Goal: Find specific page/section: Find specific page/section

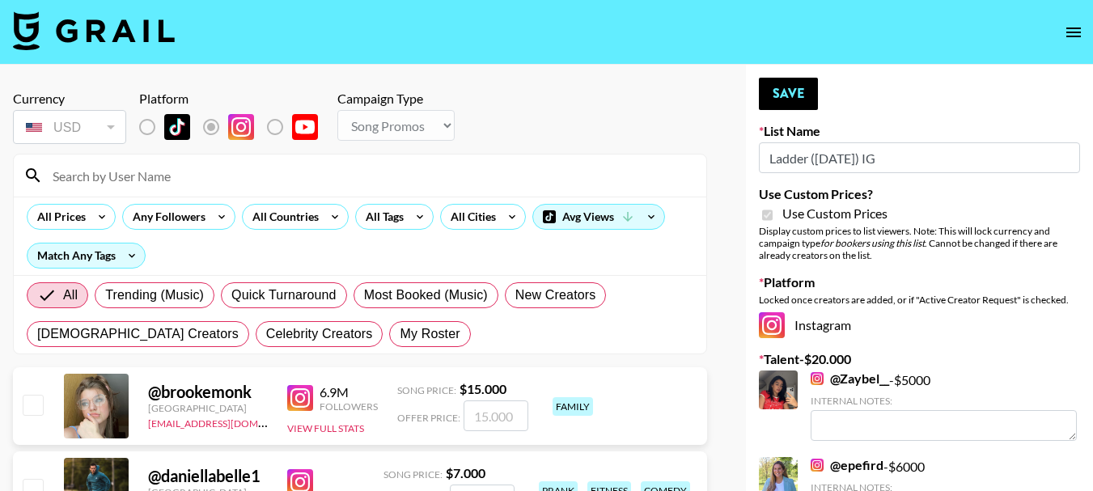
select select "Song"
click at [118, 179] on input at bounding box center [370, 176] width 654 height 26
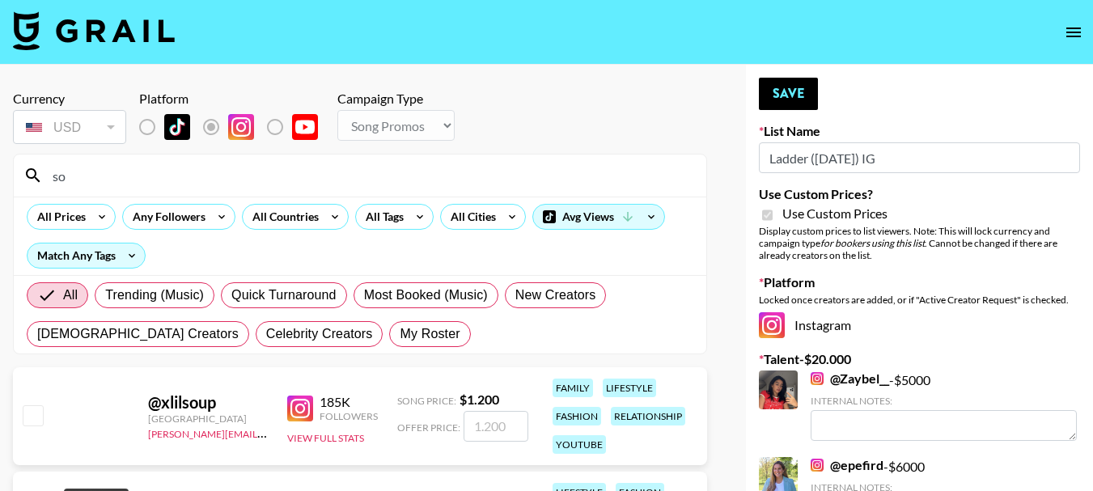
type input "s"
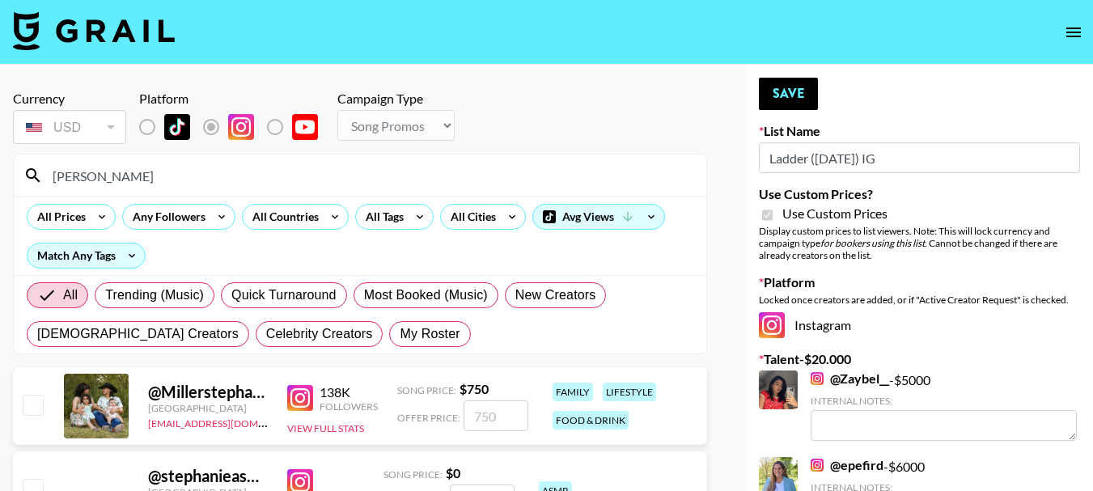
type input "[PERSON_NAME]"
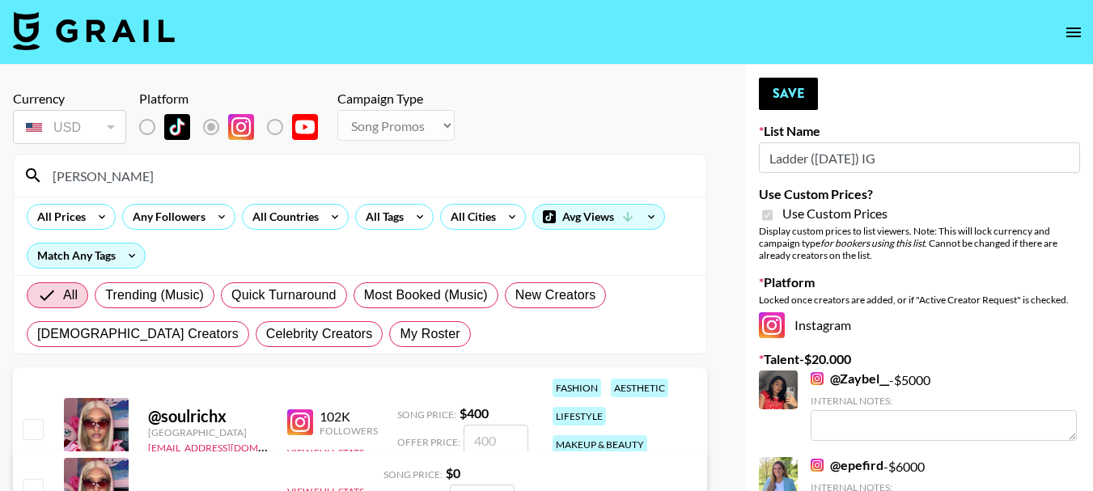
drag, startPoint x: 0, startPoint y: 193, endPoint x: 2, endPoint y: 172, distance: 21.9
click at [2, 172] on div "Currency USD USD ​ Platform Campaign Type Choose Type... Song Promos Brand Prom…" at bounding box center [360, 397] width 720 height 665
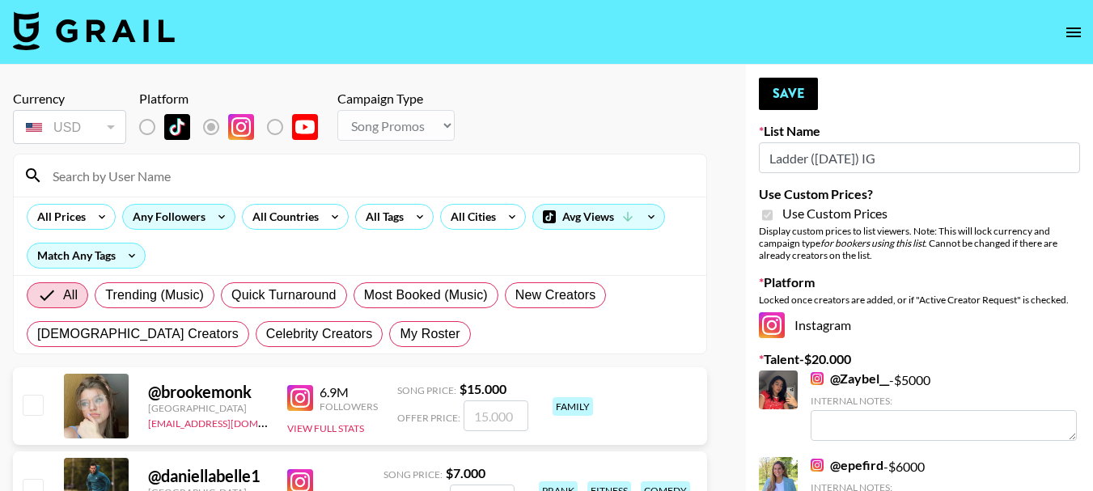
click at [213, 219] on icon at bounding box center [222, 217] width 26 height 24
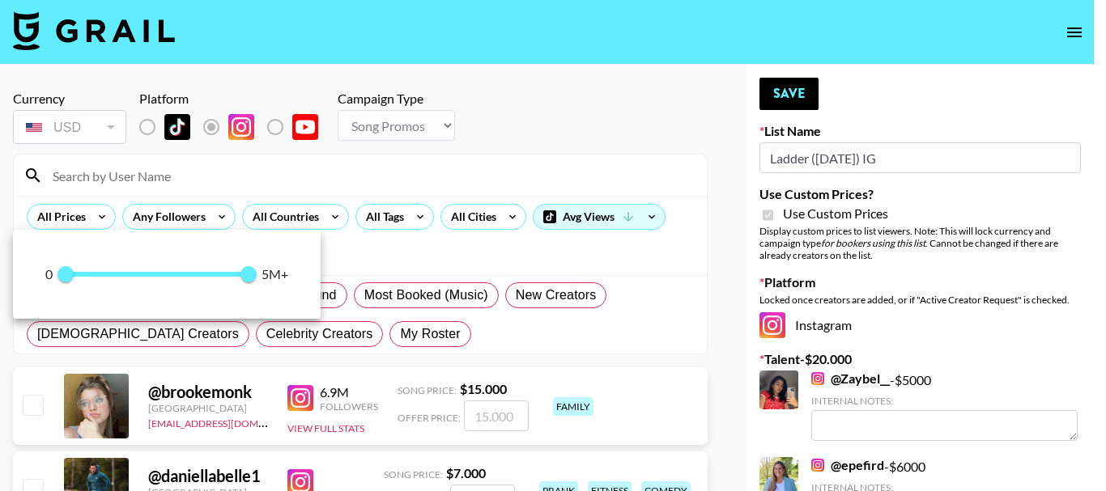
click at [166, 274] on span at bounding box center [158, 274] width 185 height 5
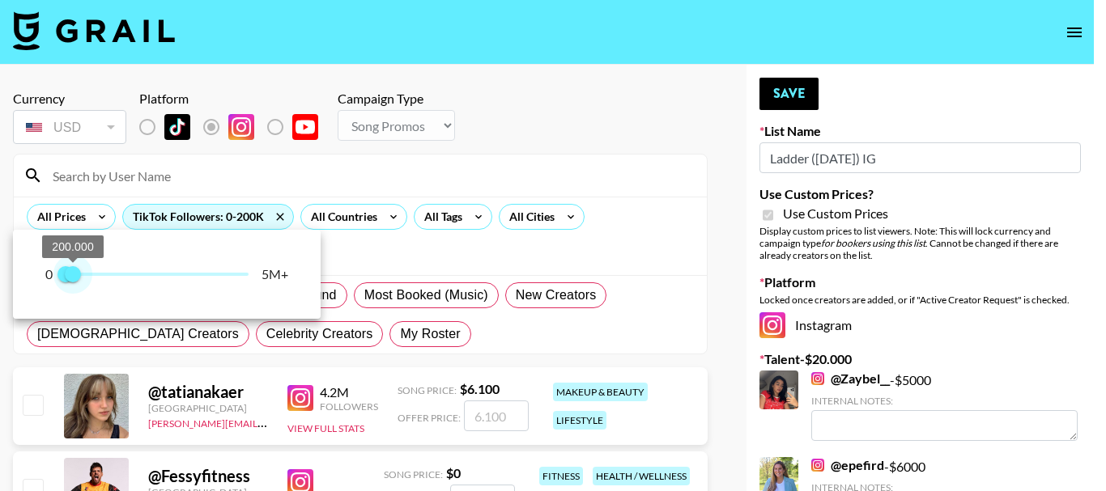
type input "100000"
drag, startPoint x: 164, startPoint y: 269, endPoint x: 70, endPoint y: 265, distance: 94.0
click at [70, 266] on span "100.000" at bounding box center [70, 274] width 16 height 16
click at [628, 142] on div at bounding box center [553, 245] width 1106 height 491
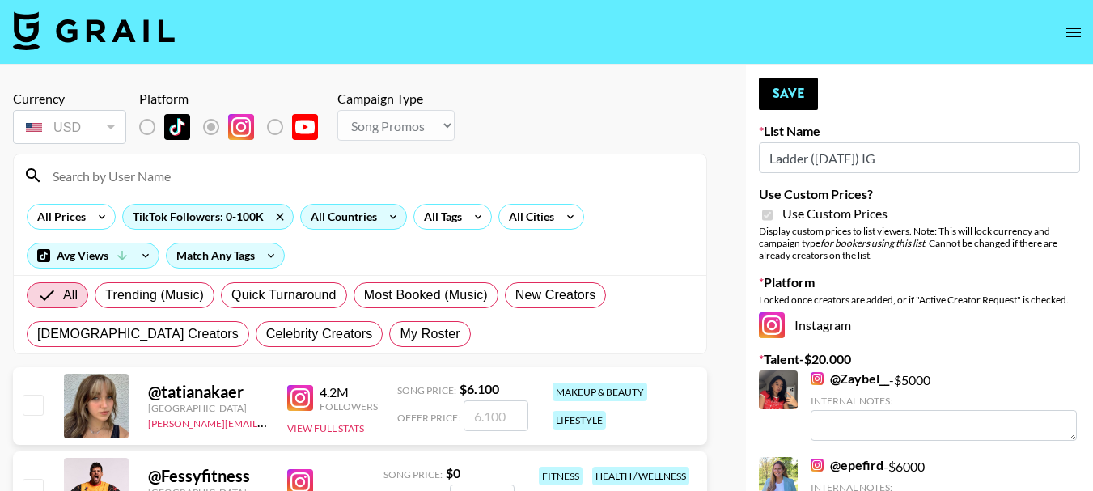
click at [355, 224] on div "All Countries" at bounding box center [340, 217] width 79 height 24
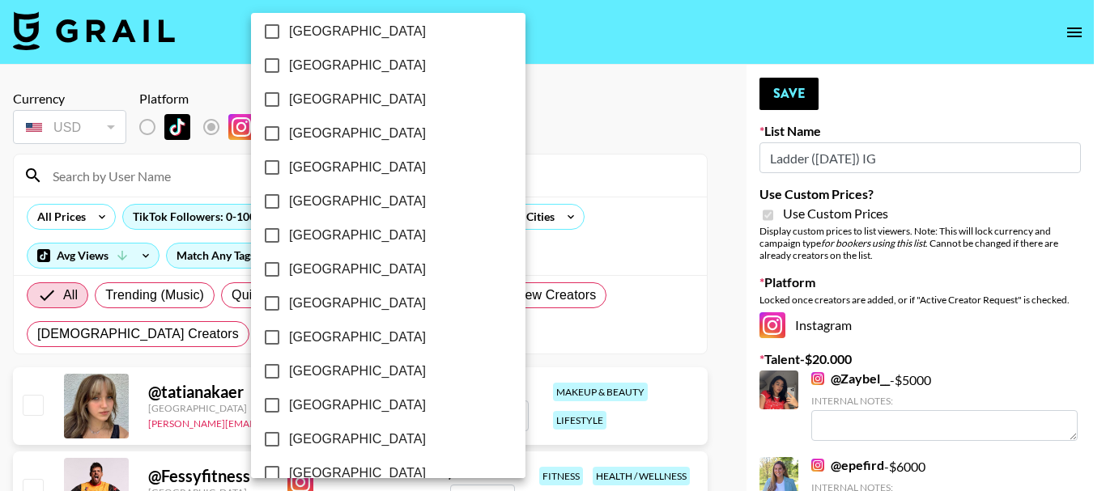
scroll to position [1396, 0]
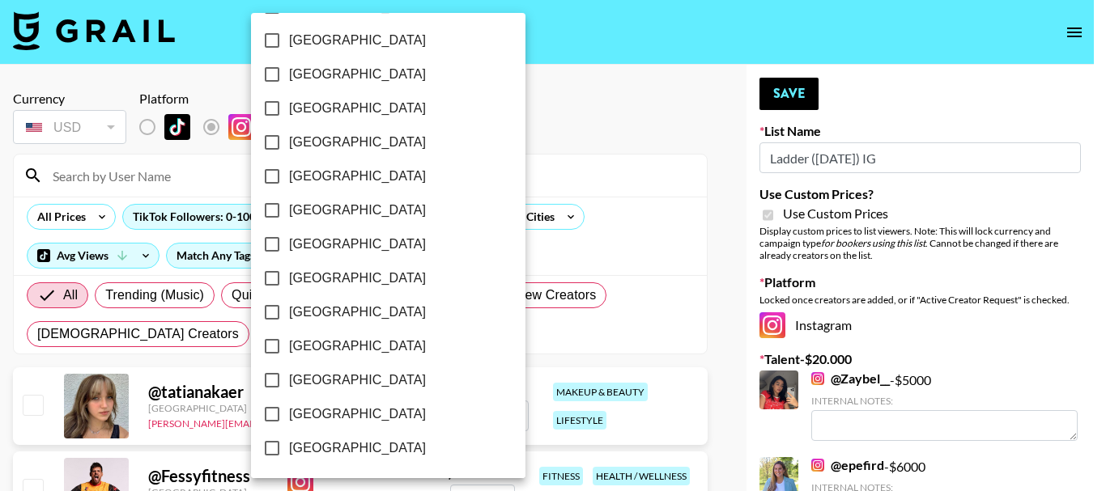
click at [273, 416] on input "[GEOGRAPHIC_DATA]" at bounding box center [272, 414] width 34 height 34
checkbox input "true"
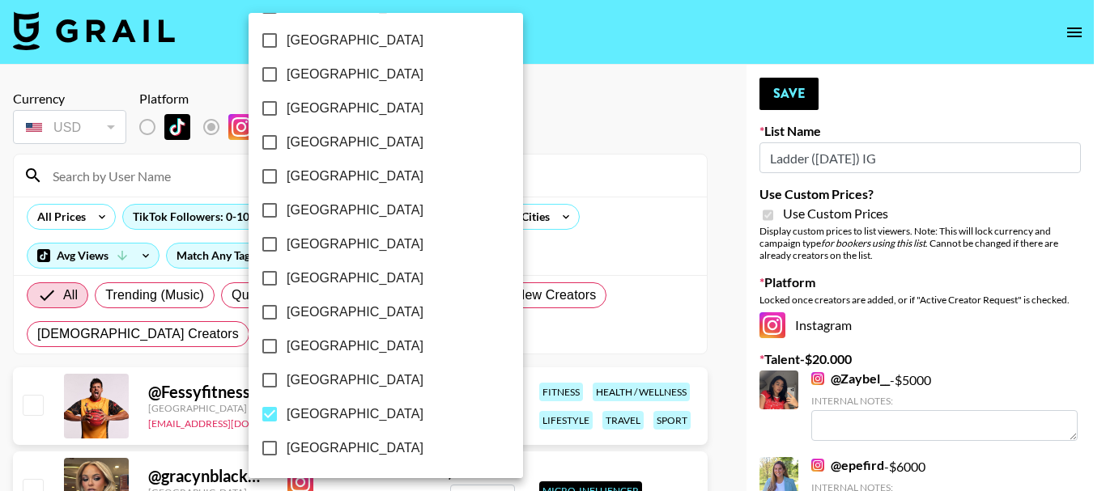
click at [593, 125] on div at bounding box center [553, 245] width 1106 height 491
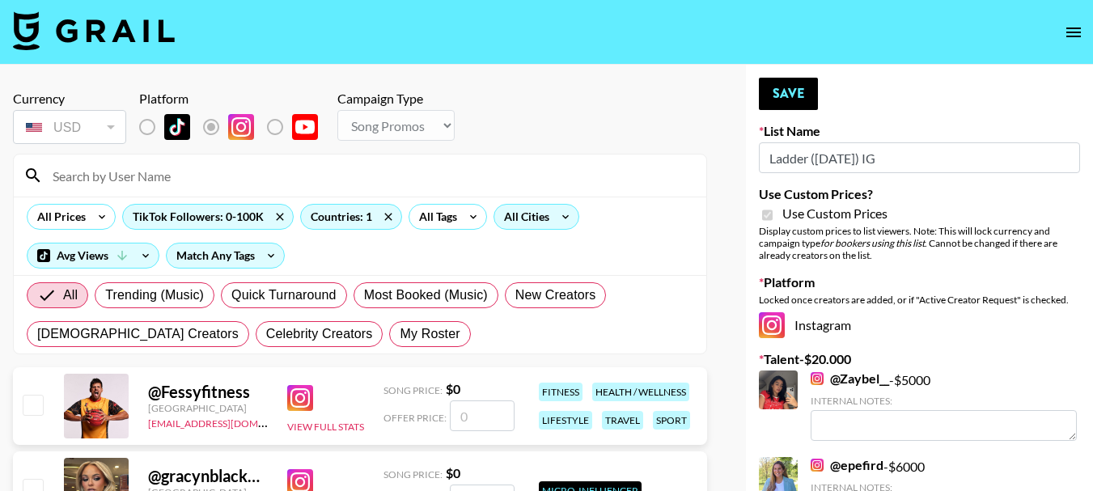
click at [550, 216] on div "All Cities" at bounding box center [524, 217] width 58 height 24
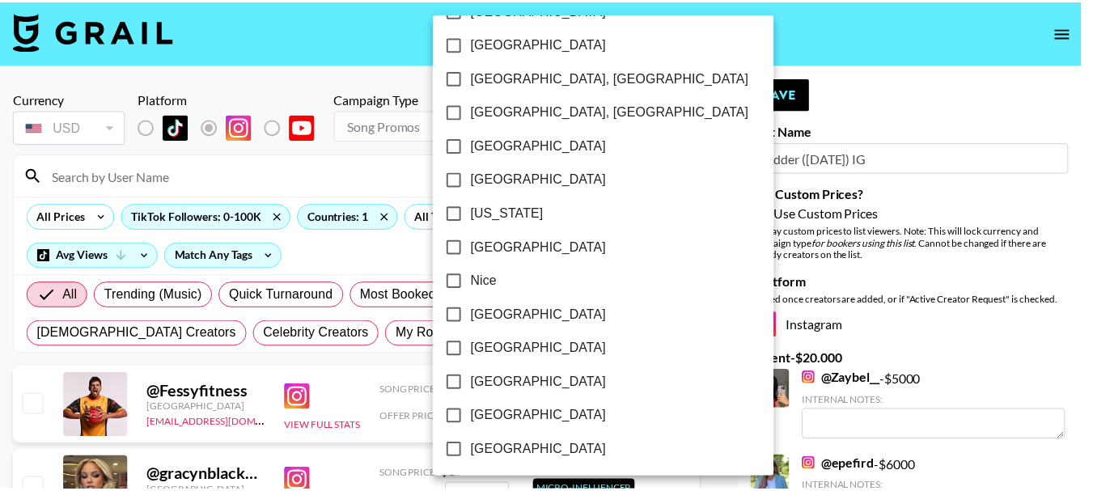
scroll to position [1569, 0]
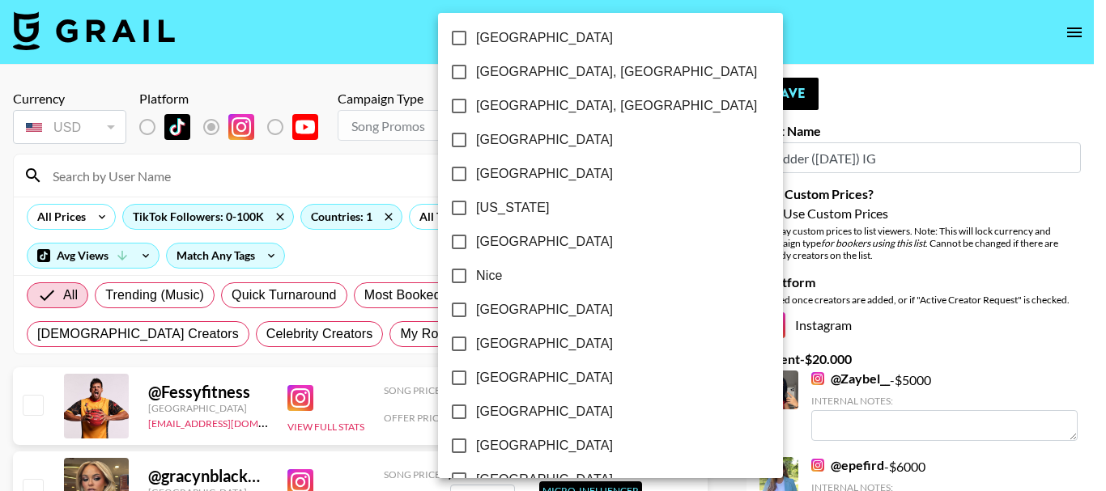
click at [455, 206] on input "[US_STATE]" at bounding box center [459, 208] width 34 height 34
checkbox input "true"
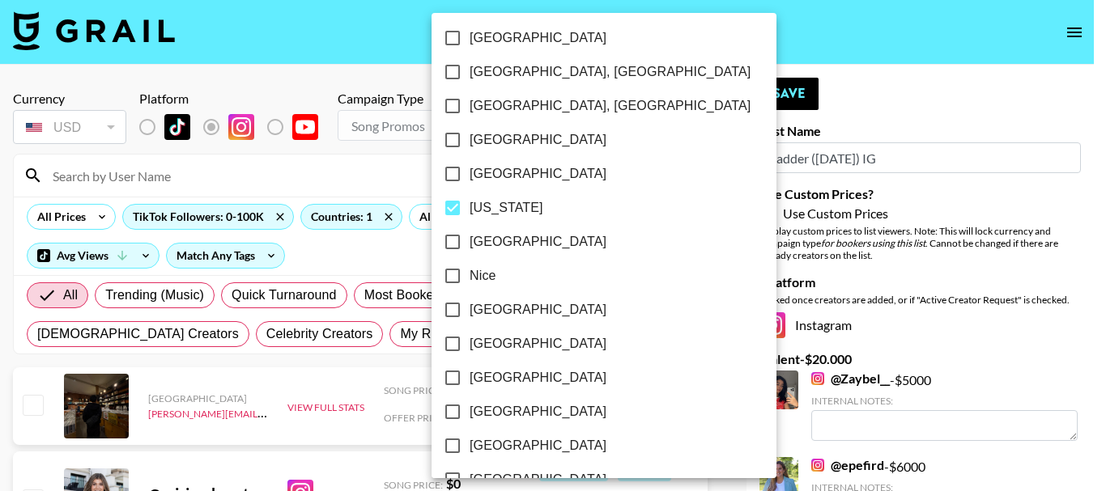
click at [706, 103] on div at bounding box center [553, 245] width 1106 height 491
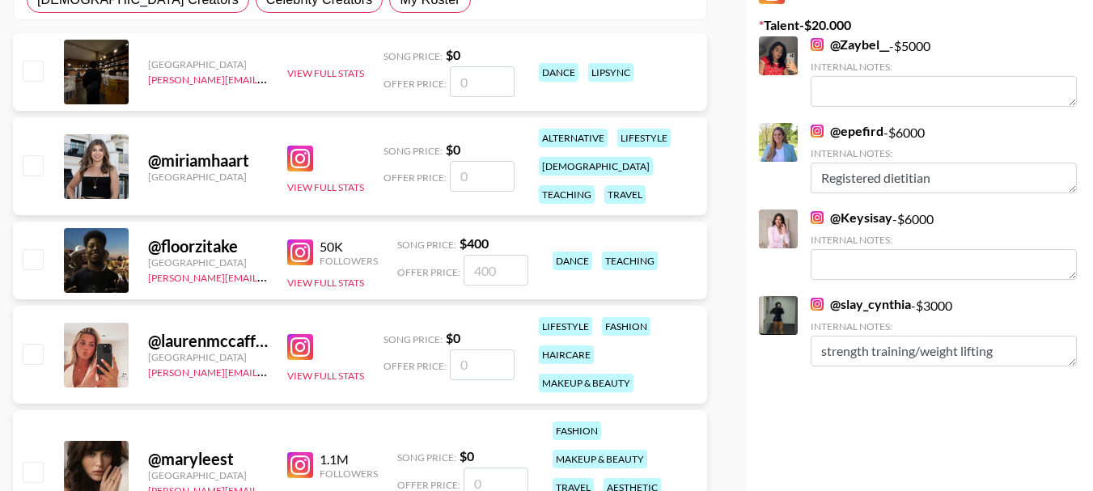
scroll to position [0, 0]
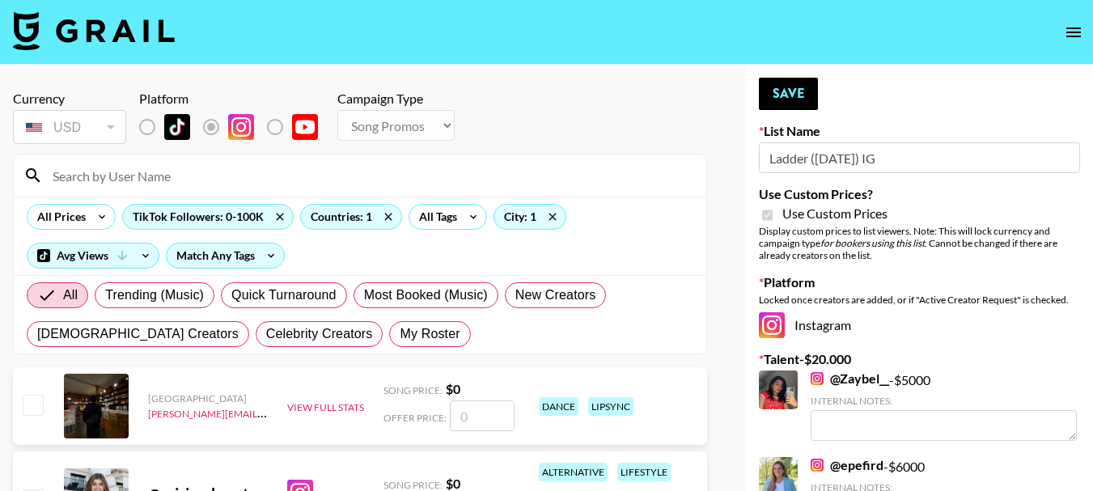
click at [166, 177] on input at bounding box center [370, 176] width 654 height 26
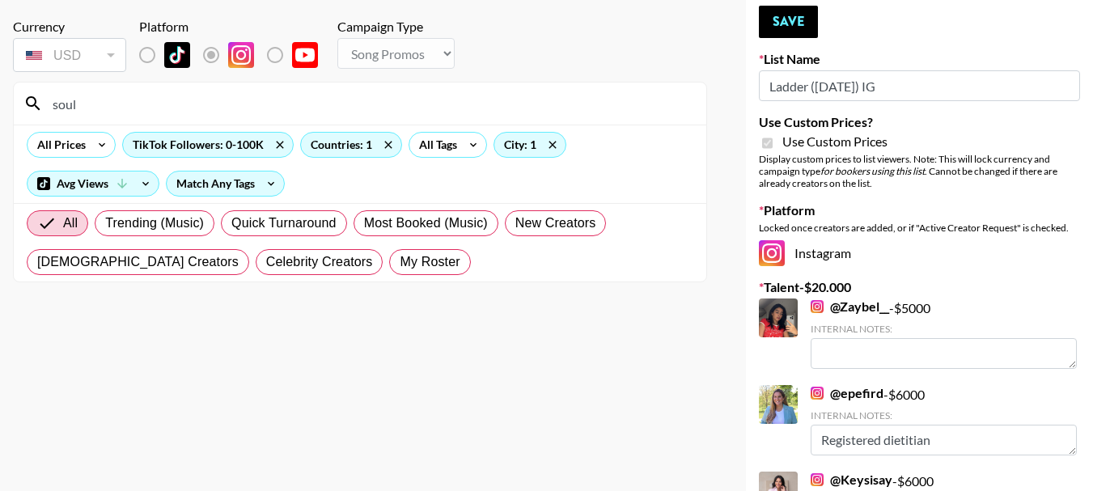
scroll to position [2, 0]
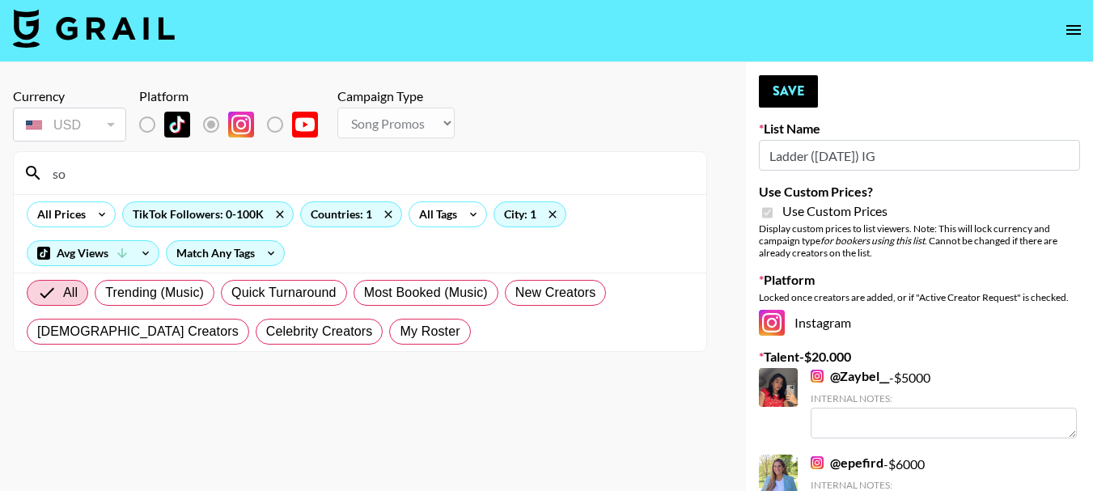
type input "s"
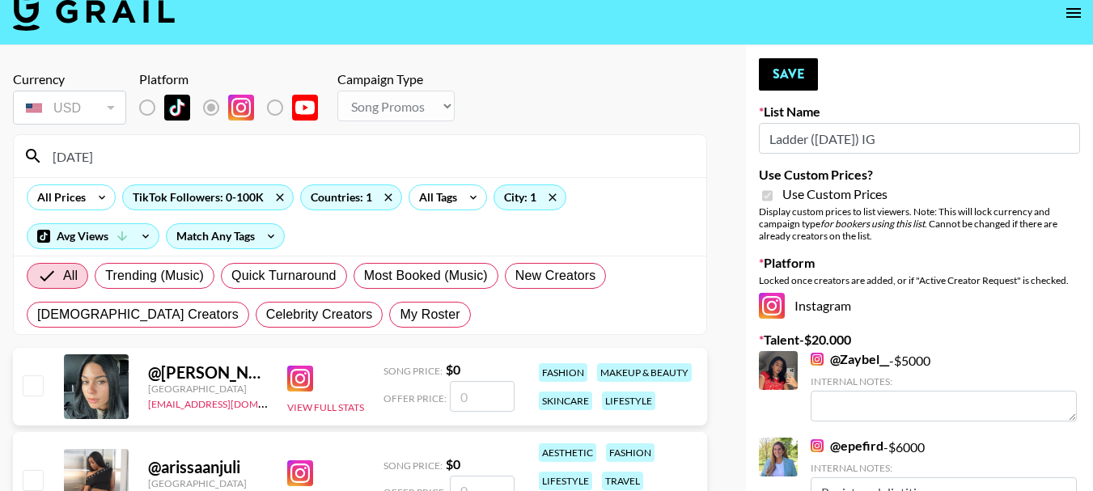
scroll to position [0, 0]
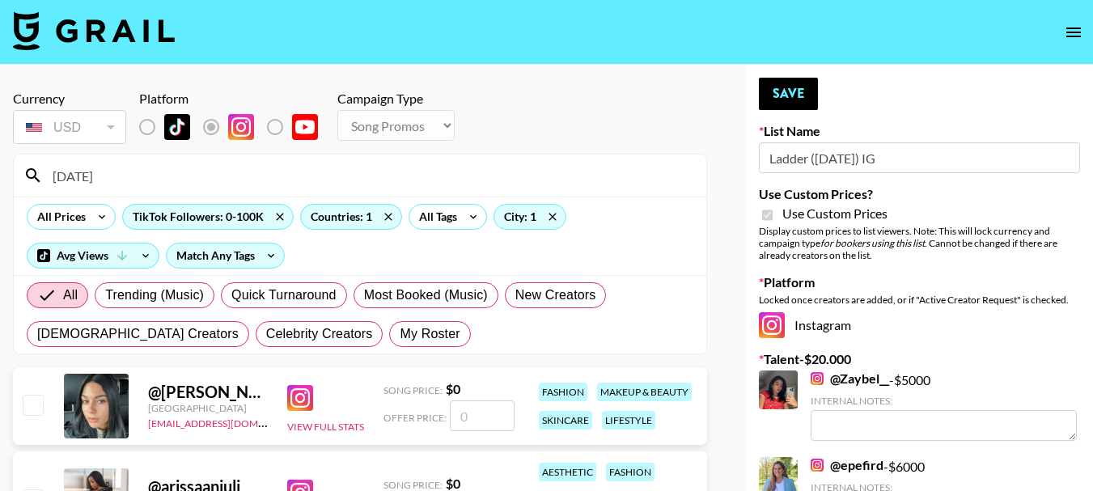
type input "[DATE]"
